Goal: Task Accomplishment & Management: Manage account settings

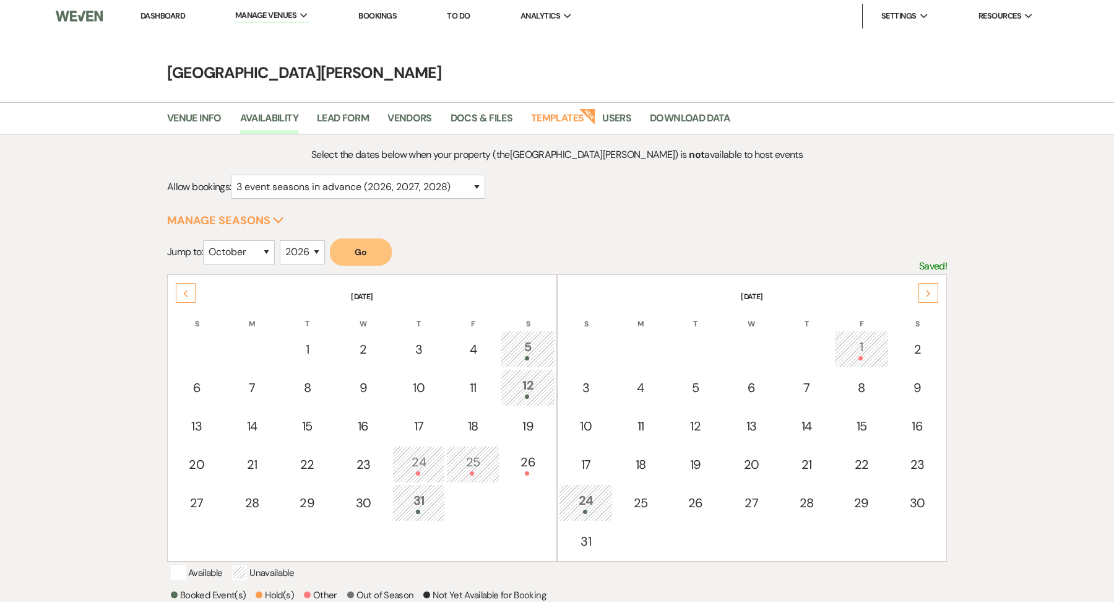
select select "3"
select select "10"
select select "2026"
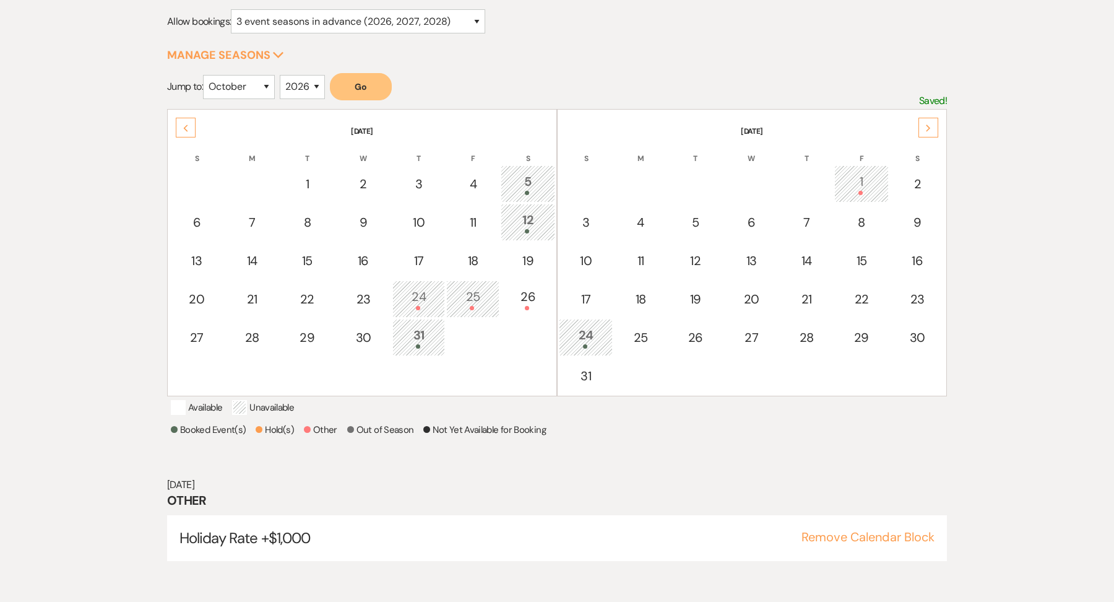
click at [184, 124] on icon "Previous" at bounding box center [186, 127] width 6 height 7
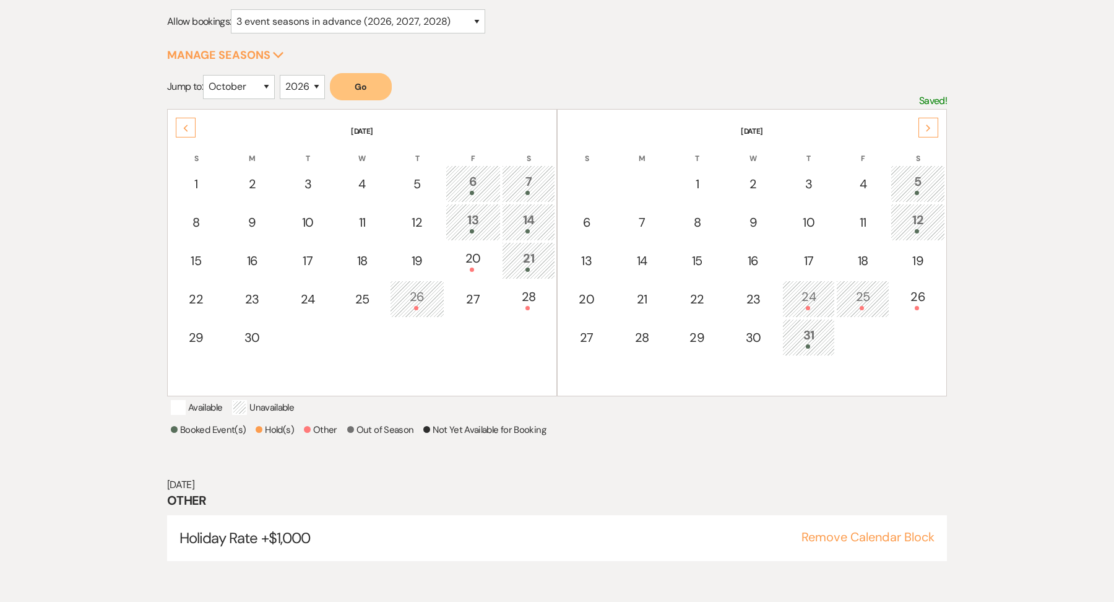
click at [184, 124] on icon "Previous" at bounding box center [186, 127] width 6 height 7
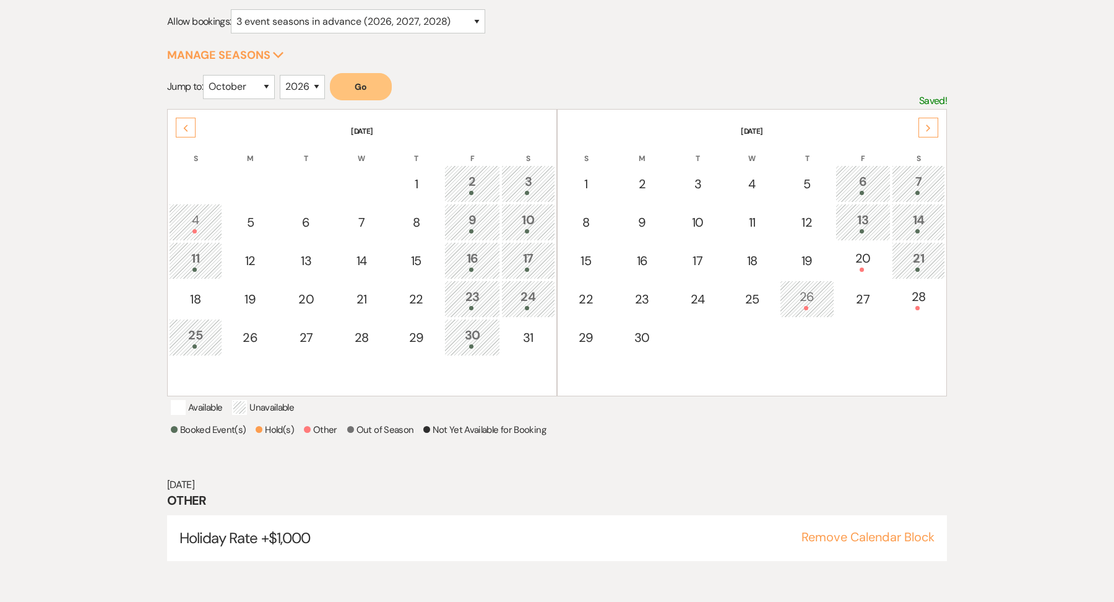
click at [184, 124] on icon "Previous" at bounding box center [186, 127] width 6 height 7
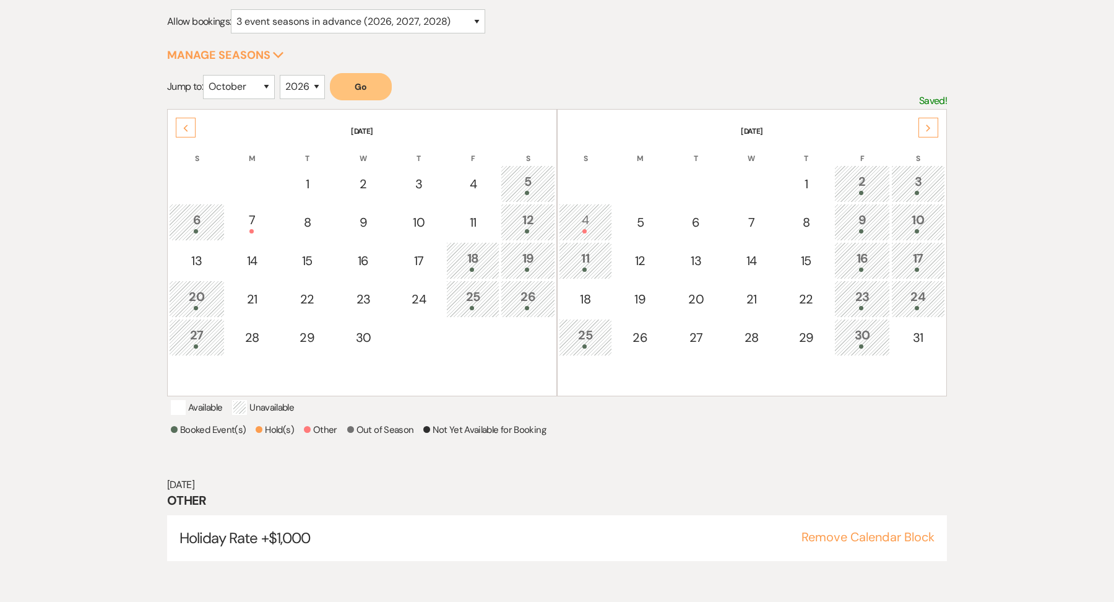
click at [184, 124] on icon "Previous" at bounding box center [186, 127] width 6 height 7
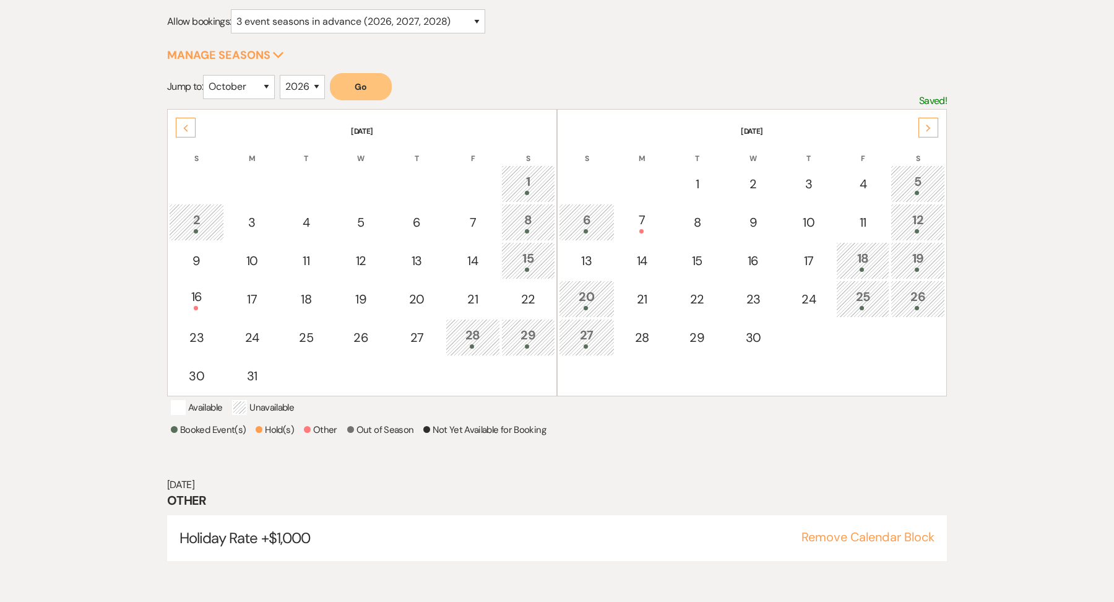
click at [1009, 163] on div "Select the dates below when your property (the Stone Valley Meadows ) is not av…" at bounding box center [557, 285] width 1114 height 632
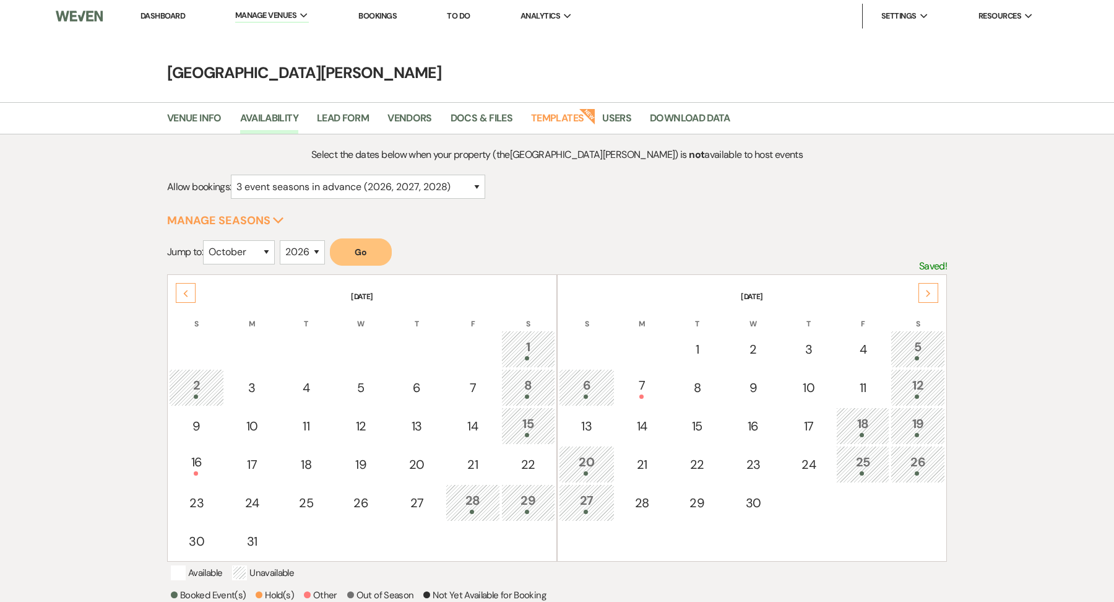
click at [185, 17] on link "Dashboard" at bounding box center [162, 16] width 45 height 11
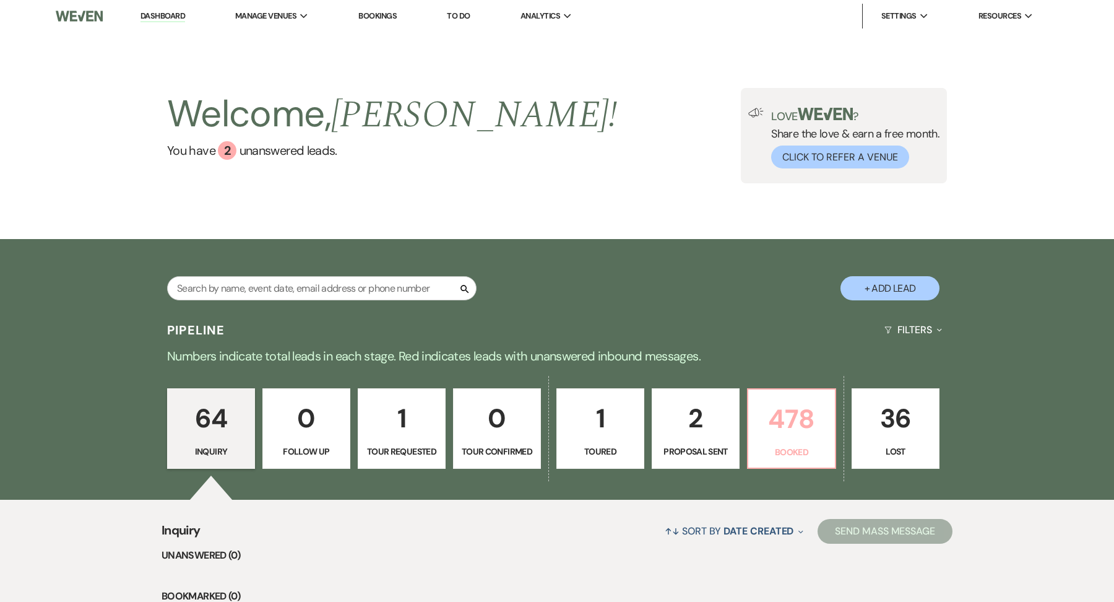
click at [792, 425] on p "478" at bounding box center [792, 418] width 72 height 41
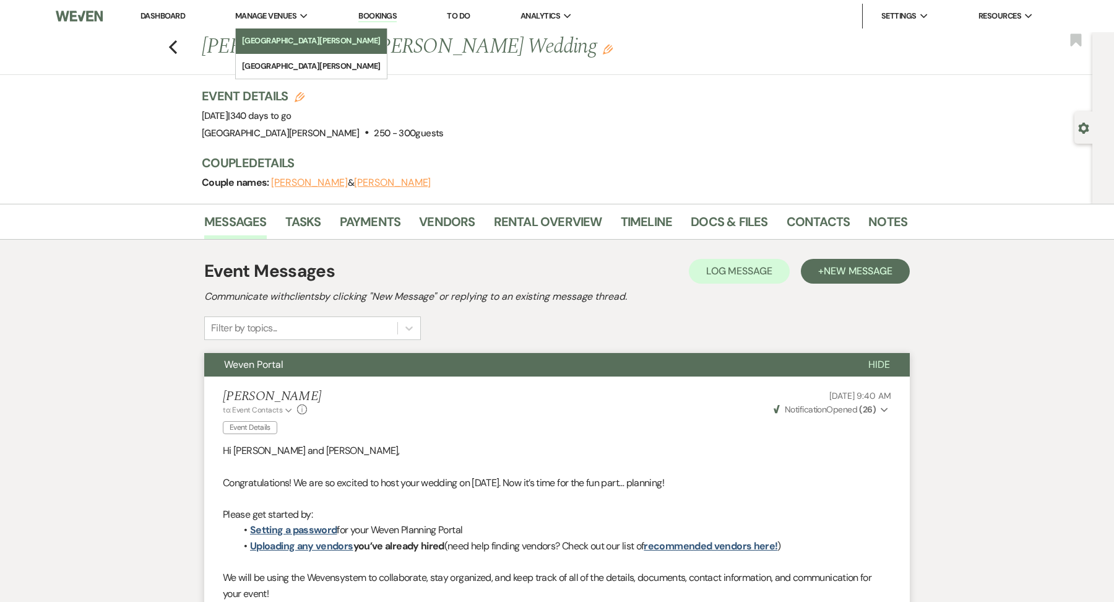
click at [252, 35] on li "[GEOGRAPHIC_DATA][PERSON_NAME]" at bounding box center [311, 41] width 139 height 12
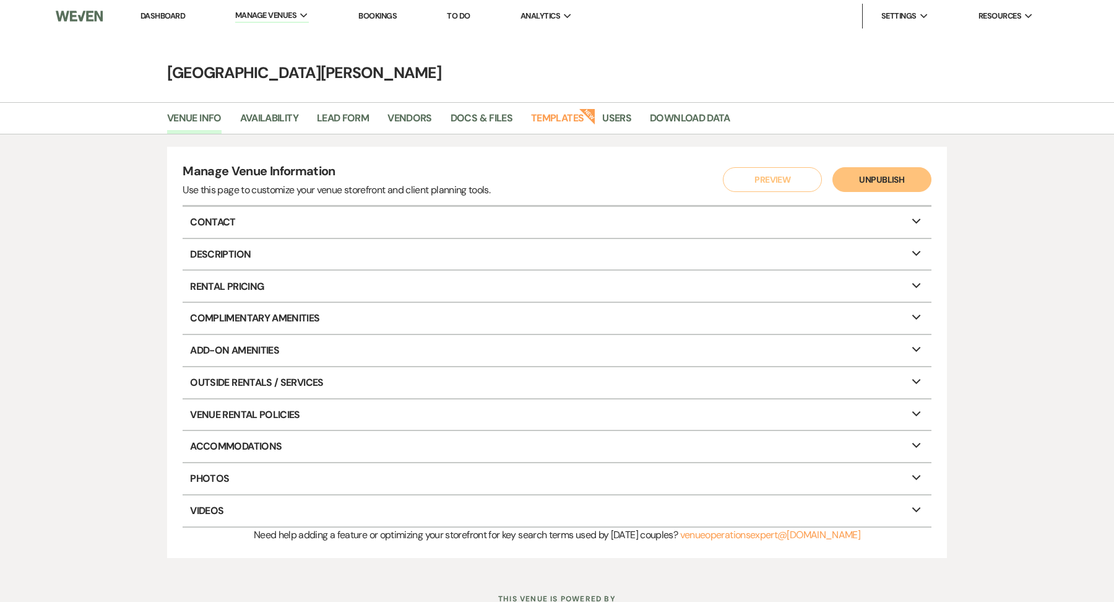
click at [158, 20] on link "Dashboard" at bounding box center [162, 16] width 45 height 11
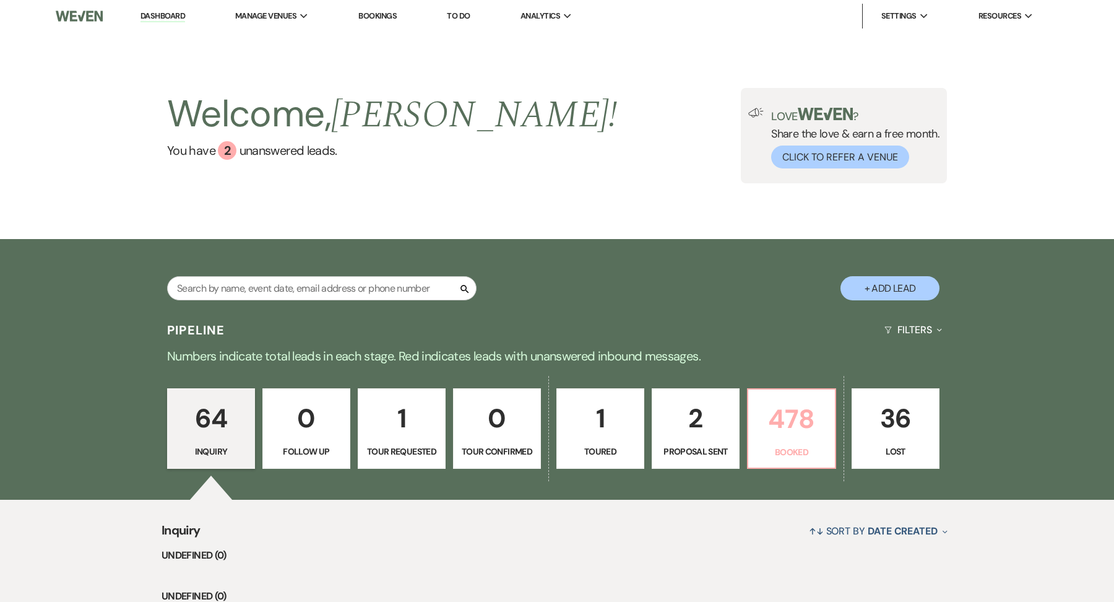
click at [791, 467] on link "478 Booked" at bounding box center [791, 428] width 89 height 80
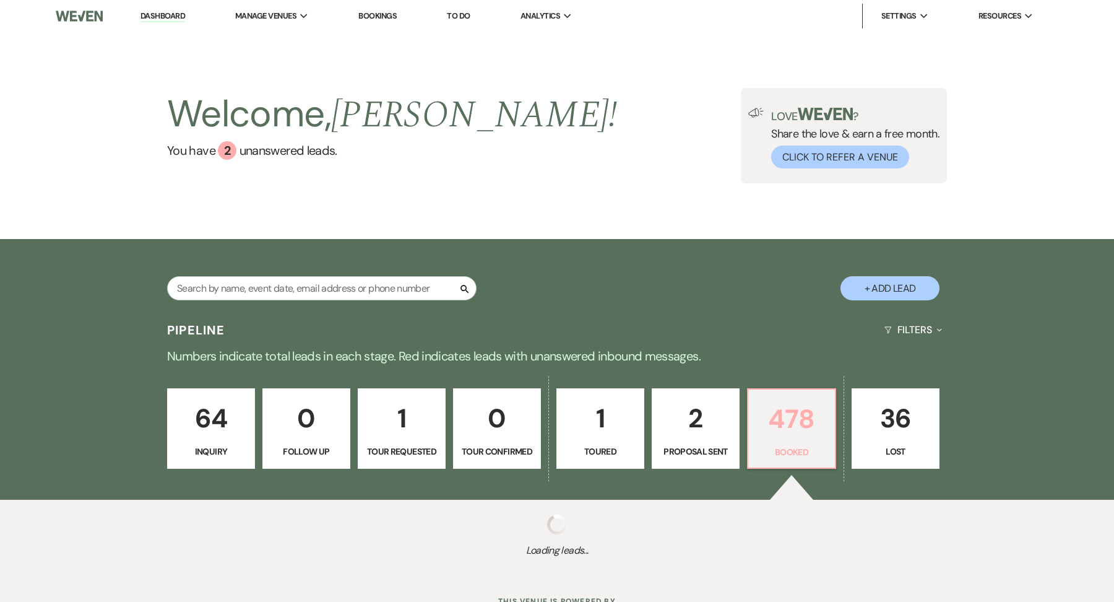
click at [793, 434] on p "478" at bounding box center [792, 418] width 72 height 41
